Goal: Task Accomplishment & Management: Use online tool/utility

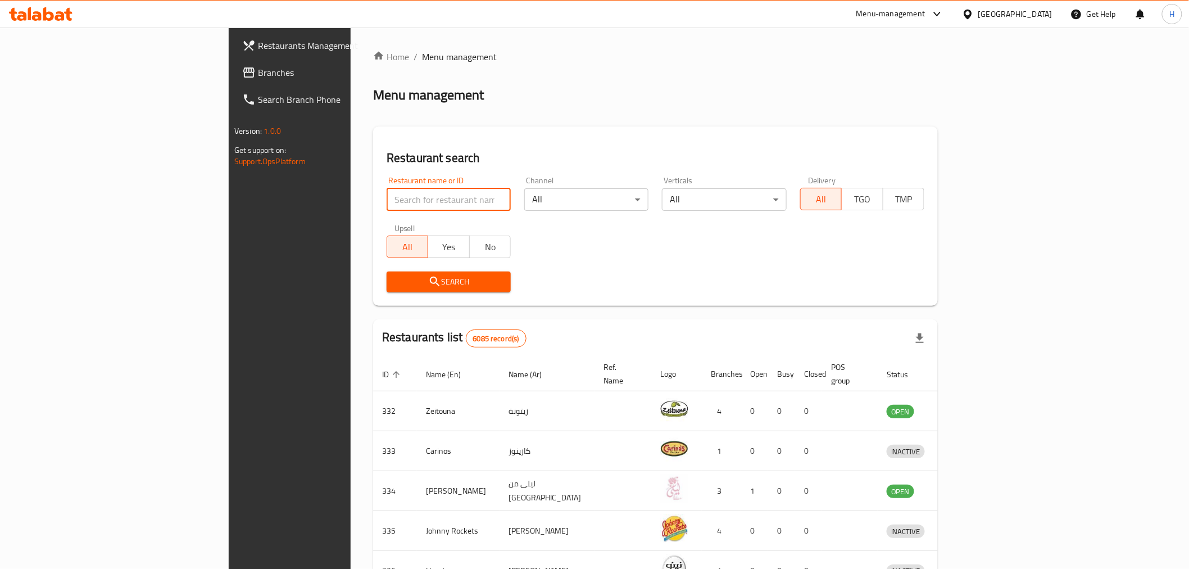
click at [387, 192] on input "search" at bounding box center [449, 199] width 124 height 22
click button "Search" at bounding box center [449, 281] width 124 height 21
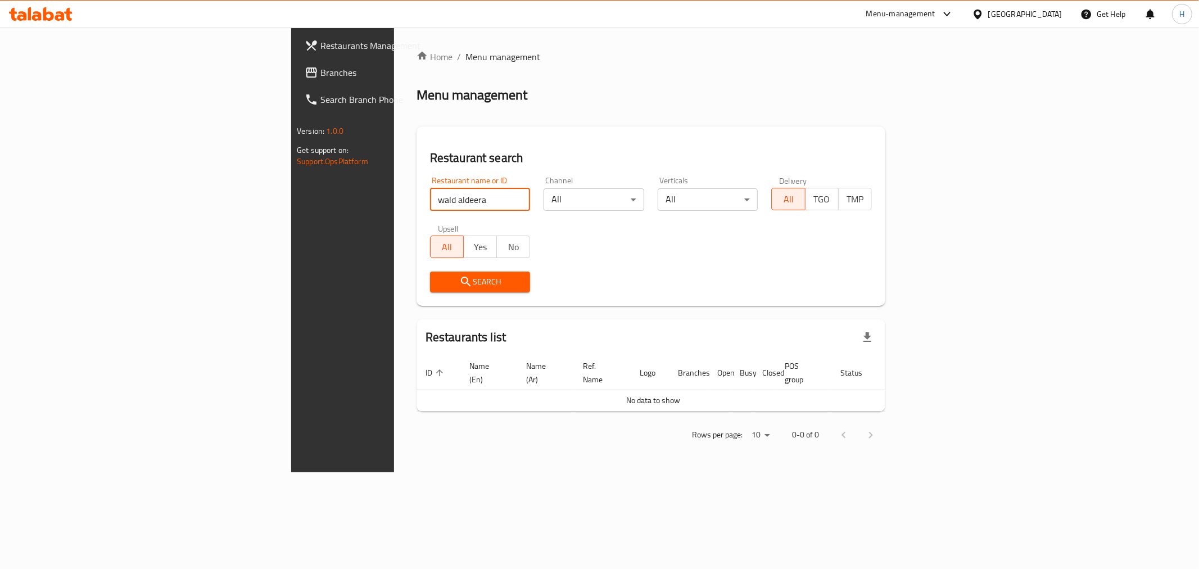
click at [430, 202] on input "wald aldeera" at bounding box center [480, 199] width 101 height 22
click at [430, 200] on input "wald aldeera" at bounding box center [480, 199] width 101 height 22
type input "wald al deera"
click button "Search" at bounding box center [480, 281] width 101 height 21
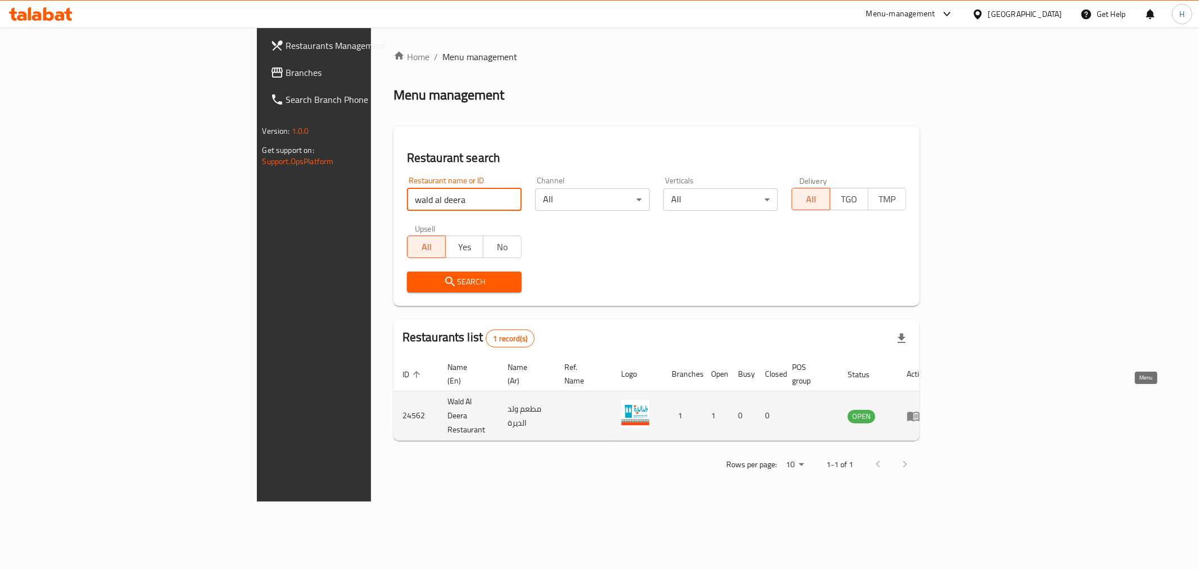
click at [918, 414] on icon "enhanced table" at bounding box center [916, 416] width 4 height 4
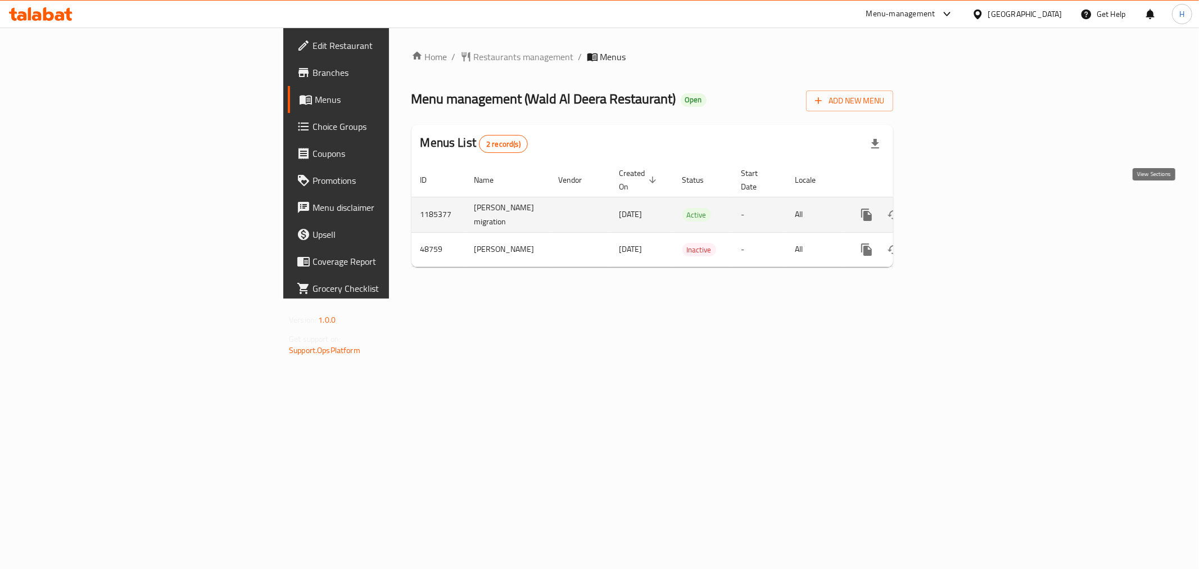
click at [954, 208] on icon "enhanced table" at bounding box center [947, 214] width 13 height 13
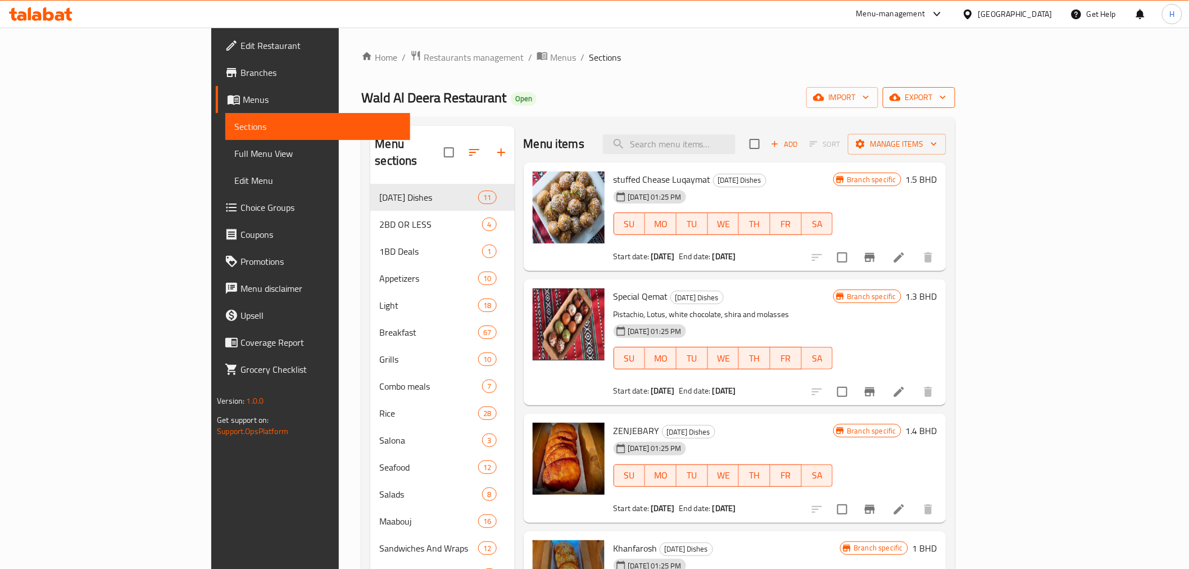
click at [947, 98] on span "export" at bounding box center [919, 97] width 55 height 14
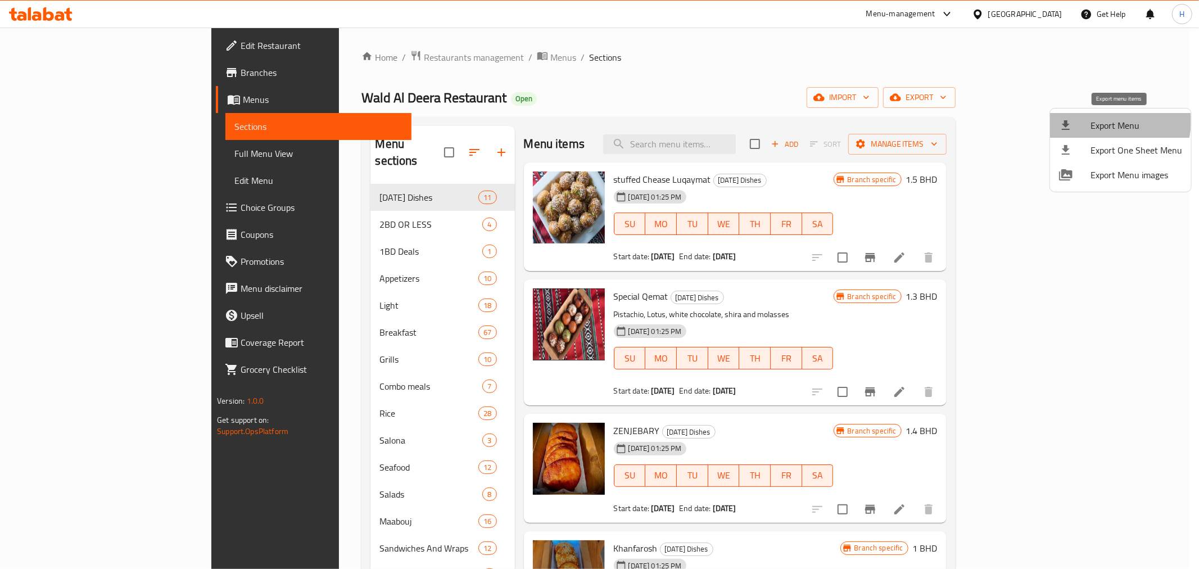
click at [1104, 121] on span "Export Menu" at bounding box center [1136, 125] width 92 height 13
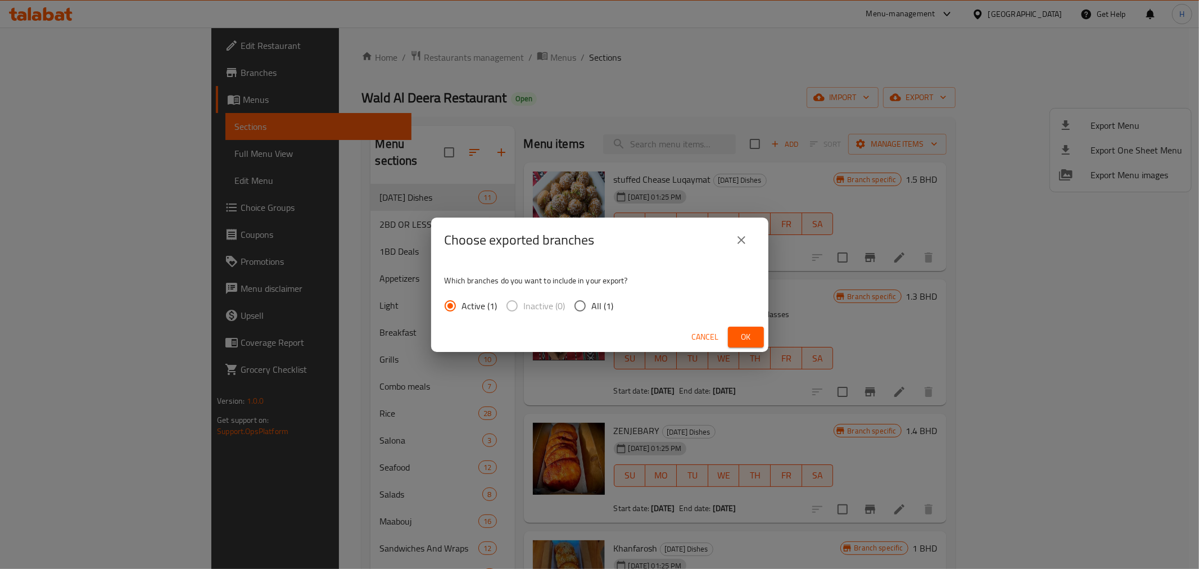
click at [585, 301] on input "All (1)" at bounding box center [580, 306] width 24 height 24
radio input "true"
click at [743, 335] on span "Ok" at bounding box center [746, 337] width 18 height 14
